Goal: Navigation & Orientation: Find specific page/section

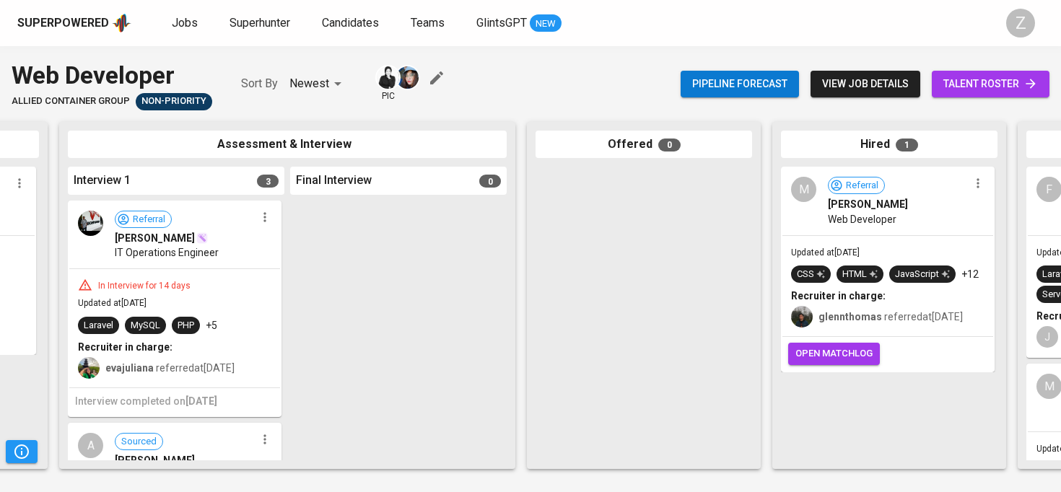
scroll to position [0, 657]
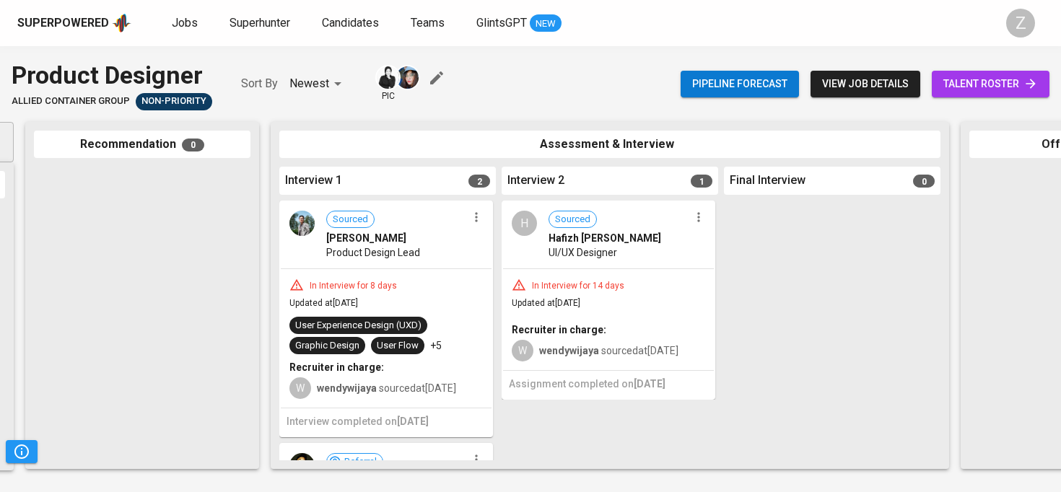
scroll to position [0, 239]
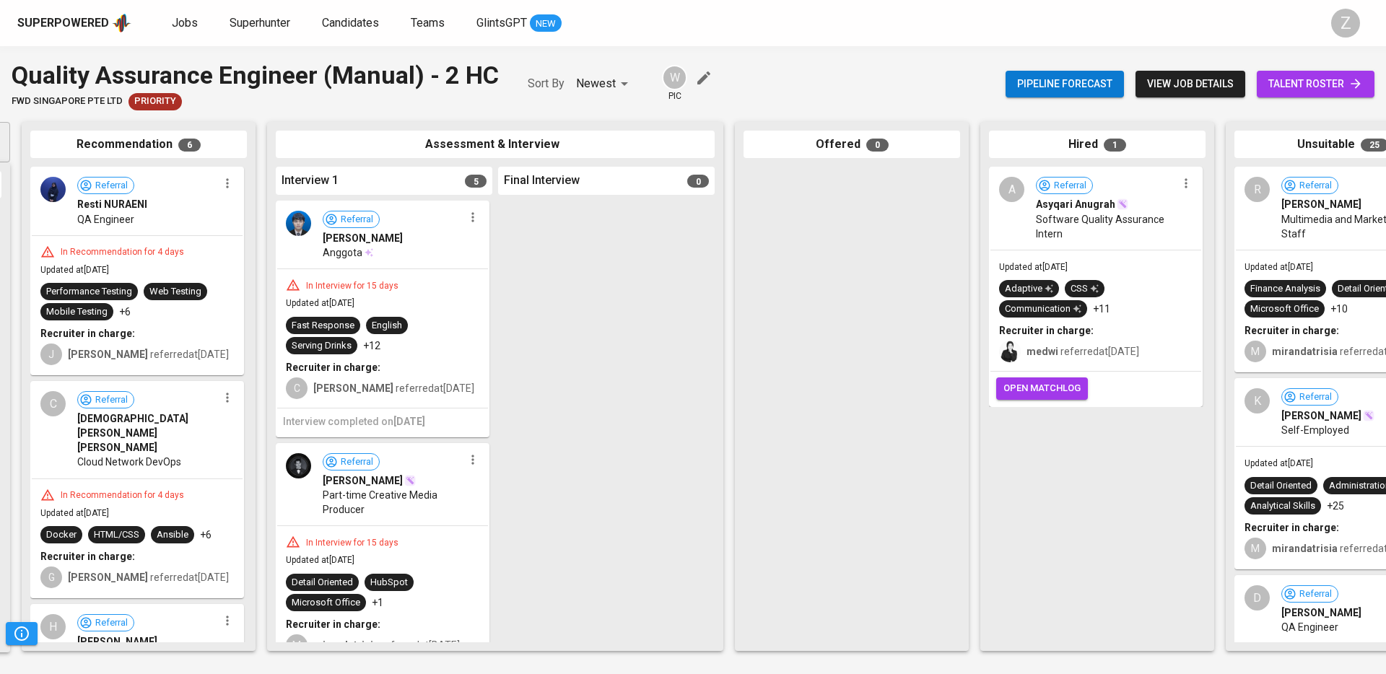
scroll to position [0, 333]
